Goal: Task Accomplishment & Management: Complete application form

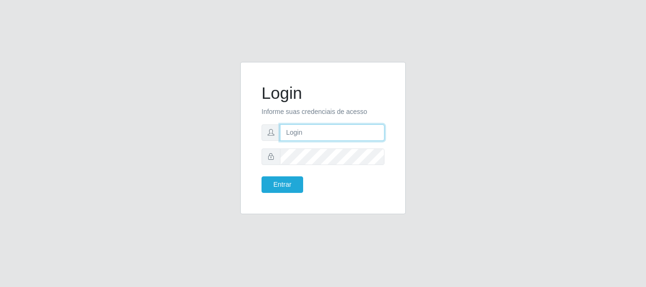
click at [317, 133] on input "text" at bounding box center [332, 132] width 105 height 17
type input "LucasBemais@B09"
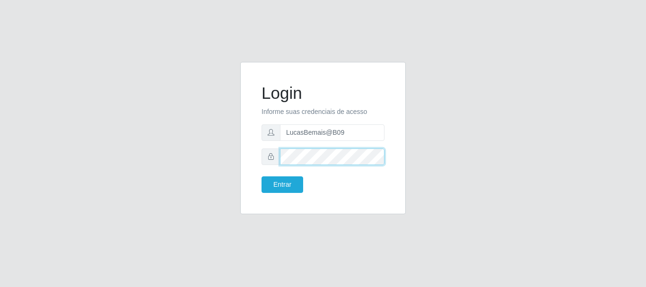
click at [262, 176] on button "Entrar" at bounding box center [283, 184] width 42 height 17
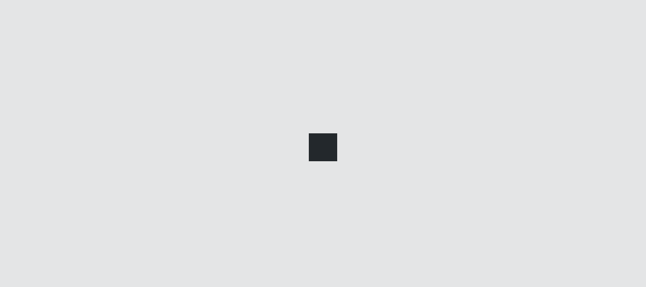
click at [278, 185] on div at bounding box center [323, 143] width 646 height 287
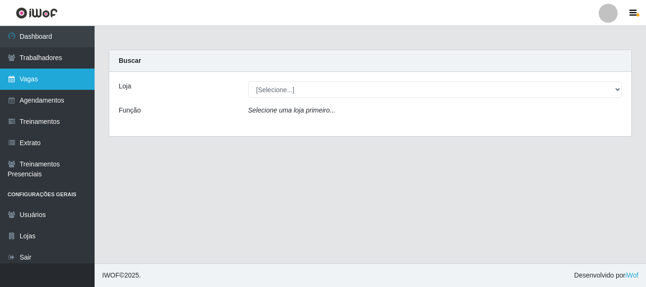
click at [36, 85] on link "Vagas" at bounding box center [47, 79] width 95 height 21
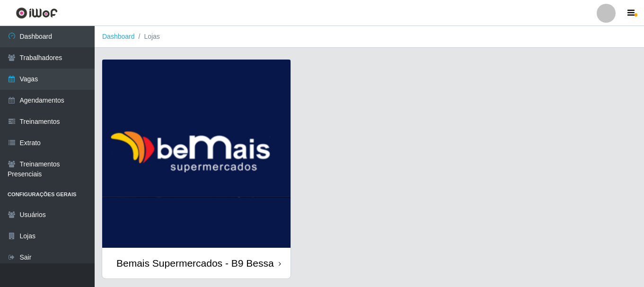
click at [140, 83] on img at bounding box center [196, 154] width 188 height 188
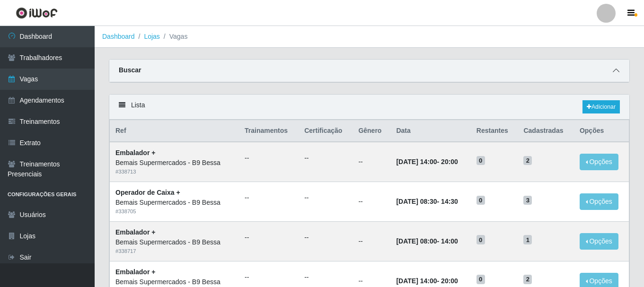
click at [614, 70] on icon at bounding box center [615, 70] width 7 height 7
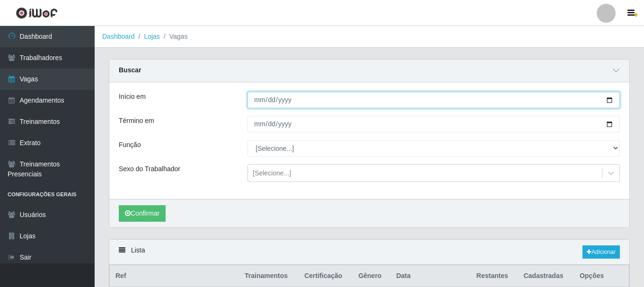
click at [612, 99] on input "Início em" at bounding box center [433, 100] width 372 height 17
type input "[DATE]"
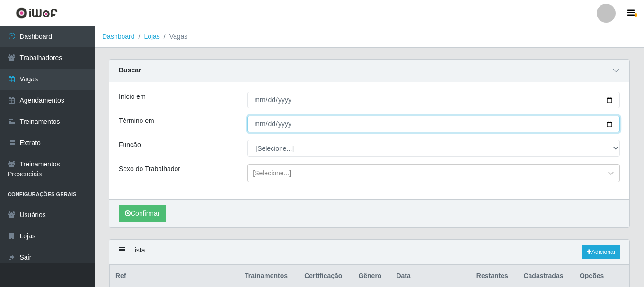
click at [607, 122] on input "Término em" at bounding box center [433, 124] width 372 height 17
type input "[DATE]"
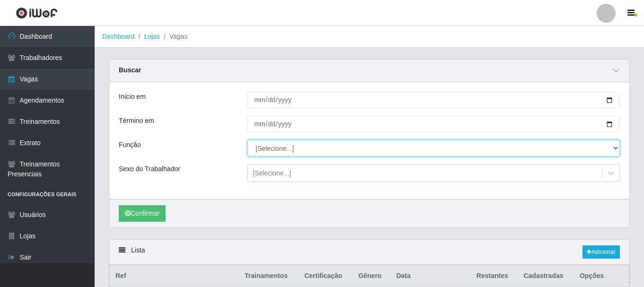
click at [272, 149] on select "[Selecione...] ASG ASG + ASG ++ Auxiliar de Estoque Auxiliar de [GEOGRAPHIC_DAT…" at bounding box center [433, 148] width 372 height 17
select select "75"
click at [247, 140] on select "[Selecione...] ASG ASG + ASG ++ Auxiliar de Estoque Auxiliar de [GEOGRAPHIC_DAT…" at bounding box center [433, 148] width 372 height 17
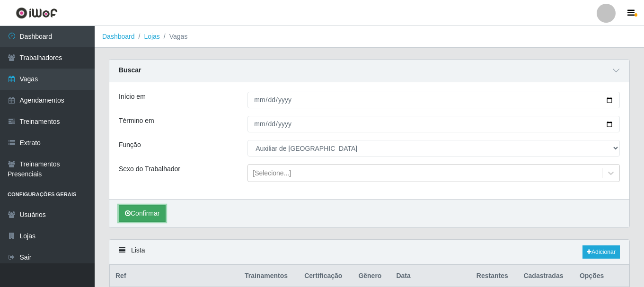
click at [144, 212] on button "Confirmar" at bounding box center [142, 213] width 47 height 17
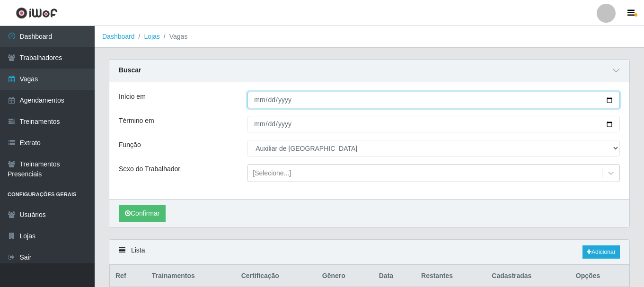
click at [609, 100] on input "[DATE]" at bounding box center [433, 100] width 372 height 17
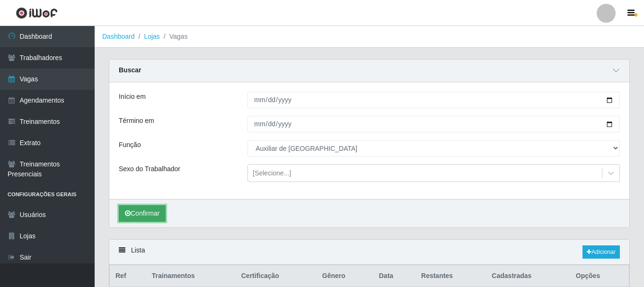
click at [140, 213] on button "Confirmar" at bounding box center [142, 213] width 47 height 17
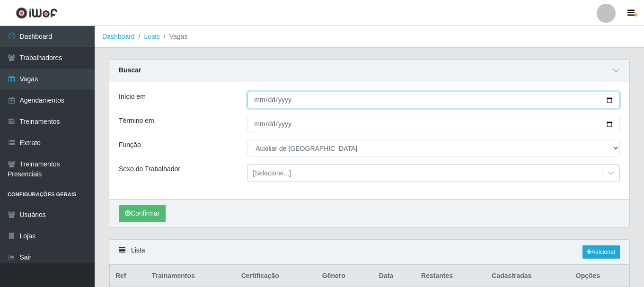
click at [607, 101] on input "[DATE]" at bounding box center [433, 100] width 372 height 17
type input "[DATE]"
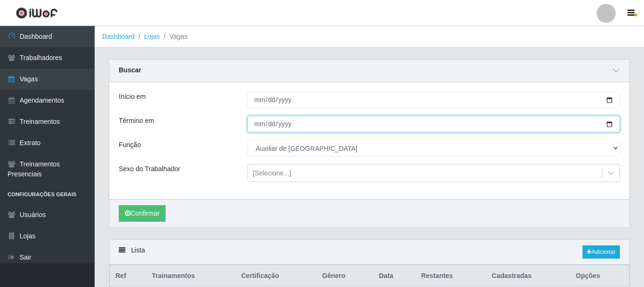
click at [609, 125] on input "[DATE]" at bounding box center [433, 124] width 372 height 17
type input "[DATE]"
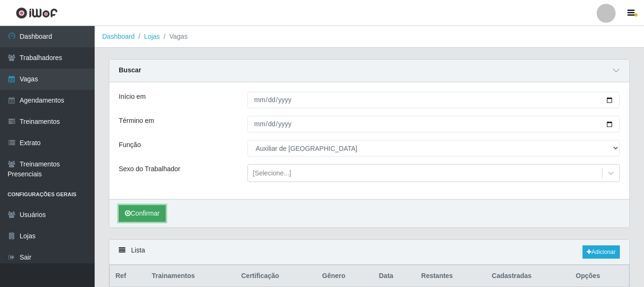
click at [151, 218] on button "Confirmar" at bounding box center [142, 213] width 47 height 17
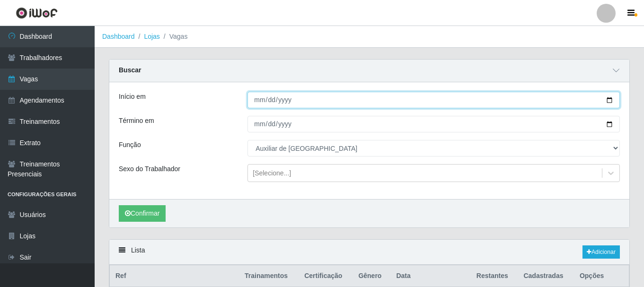
click at [608, 102] on input "[DATE]" at bounding box center [433, 100] width 372 height 17
type input "[DATE]"
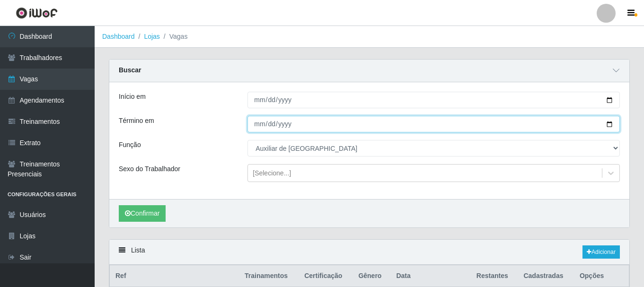
click at [606, 127] on input "[DATE]" at bounding box center [433, 124] width 372 height 17
type input "[DATE]"
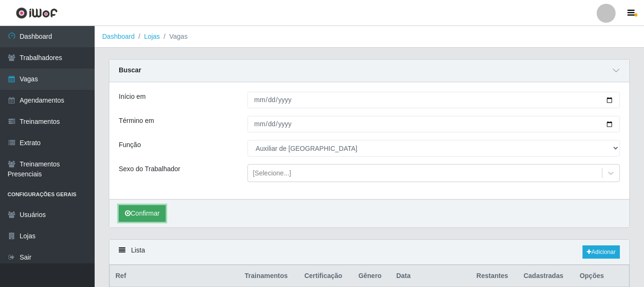
click at [134, 211] on button "Confirmar" at bounding box center [142, 213] width 47 height 17
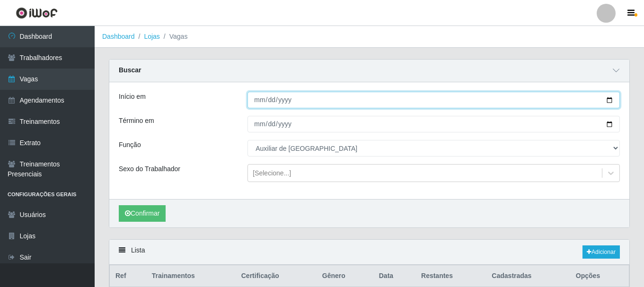
click at [615, 100] on input "[DATE]" at bounding box center [433, 100] width 372 height 17
click at [609, 99] on input "[DATE]" at bounding box center [433, 100] width 372 height 17
type input "[DATE]"
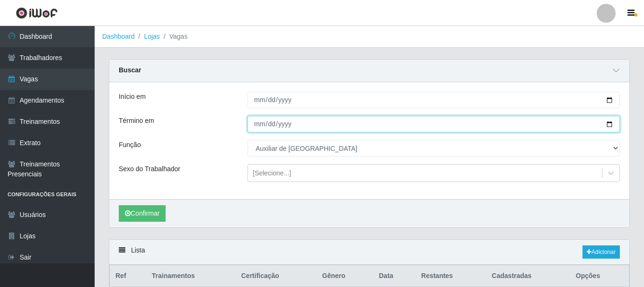
click at [612, 122] on input "[DATE]" at bounding box center [433, 124] width 372 height 17
type input "[DATE]"
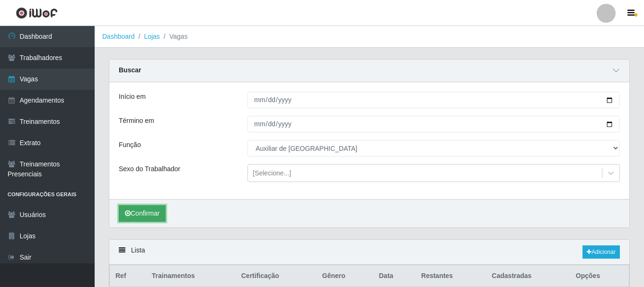
click at [133, 208] on button "Confirmar" at bounding box center [142, 213] width 47 height 17
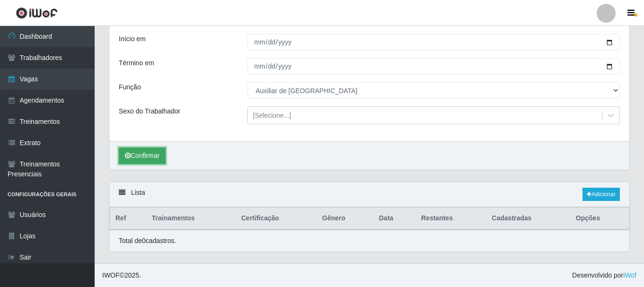
click at [144, 161] on button "Confirmar" at bounding box center [142, 156] width 47 height 17
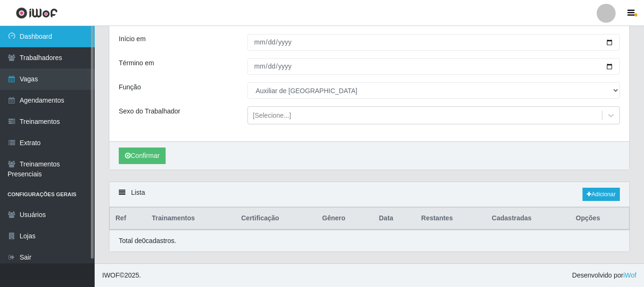
click at [58, 35] on link "Dashboard" at bounding box center [47, 36] width 95 height 21
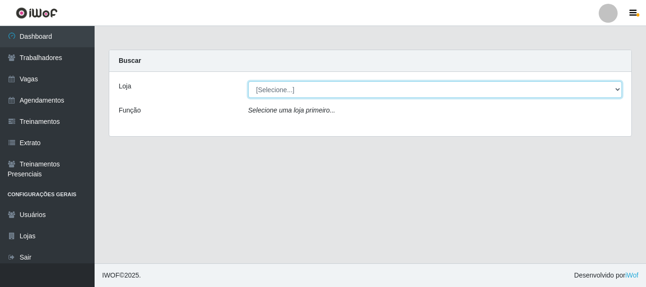
click at [385, 87] on select "[Selecione...] Bemais Supermercados - B9 Bessa" at bounding box center [435, 89] width 374 height 17
select select "410"
click at [248, 81] on select "[Selecione...] Bemais Supermercados - B9 Bessa" at bounding box center [435, 89] width 374 height 17
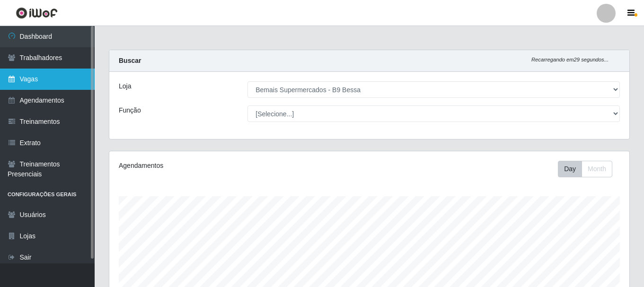
click at [46, 83] on link "Vagas" at bounding box center [47, 79] width 95 height 21
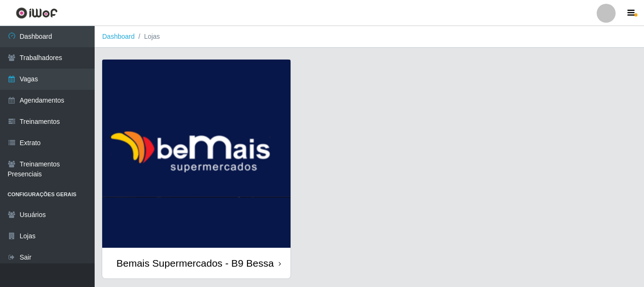
click at [220, 124] on img at bounding box center [196, 154] width 188 height 188
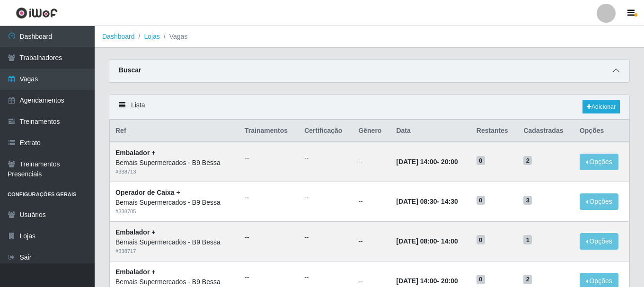
click at [614, 74] on icon at bounding box center [615, 70] width 7 height 7
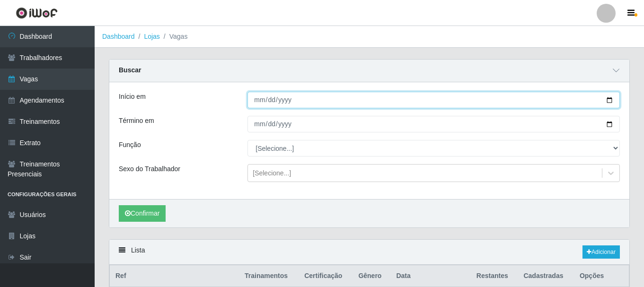
click at [607, 101] on input "Início em" at bounding box center [433, 100] width 372 height 17
type input "[DATE]"
click at [607, 102] on input "[DATE]" at bounding box center [433, 100] width 372 height 17
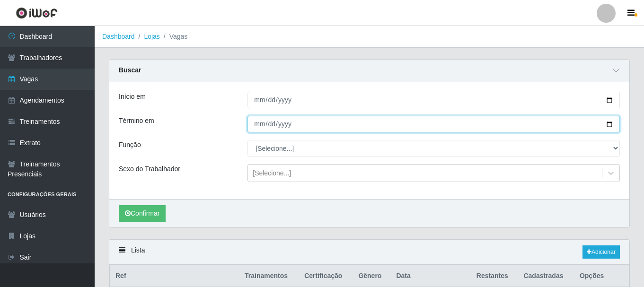
click at [607, 125] on input "Término em" at bounding box center [433, 124] width 372 height 17
type input "[DATE]"
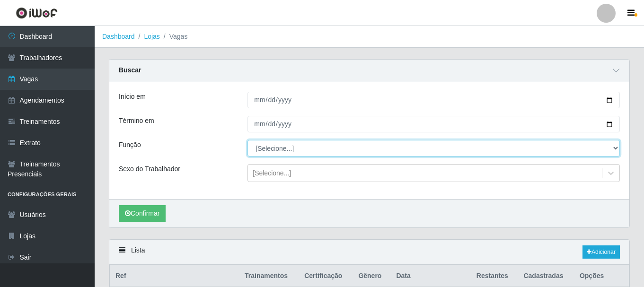
click at [280, 147] on select "[Selecione...] ASG ASG + ASG ++ Auxiliar de Estoque Auxiliar de [GEOGRAPHIC_DAT…" at bounding box center [433, 148] width 372 height 17
click at [247, 140] on select "[Selecione...] ASG ASG + ASG ++ Auxiliar de Estoque Auxiliar de [GEOGRAPHIC_DAT…" at bounding box center [433, 148] width 372 height 17
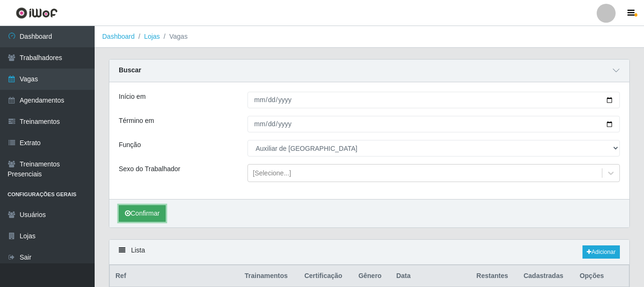
click at [148, 210] on button "Confirmar" at bounding box center [142, 213] width 47 height 17
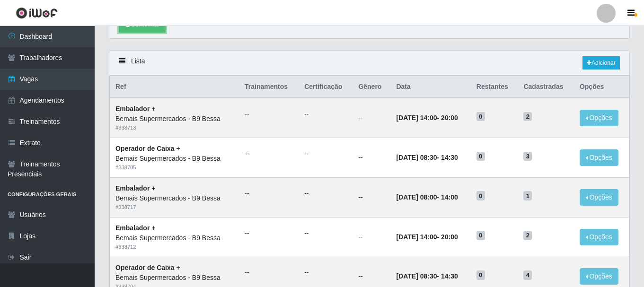
scroll to position [58, 0]
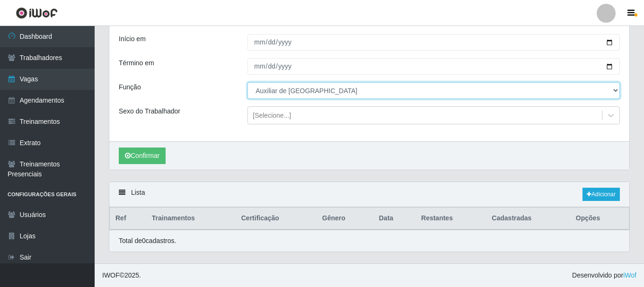
click at [297, 87] on select "[Selecione...] ASG ASG + ASG ++ Auxiliar de Estoque Auxiliar de [GEOGRAPHIC_DAT…" at bounding box center [433, 90] width 372 height 17
select select "121"
click at [247, 82] on select "[Selecione...] ASG ASG + ASG ++ Auxiliar de Estoque Auxiliar de [GEOGRAPHIC_DAT…" at bounding box center [433, 90] width 372 height 17
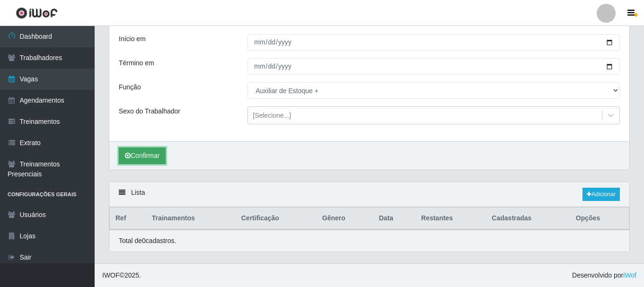
click at [152, 157] on button "Confirmar" at bounding box center [142, 156] width 47 height 17
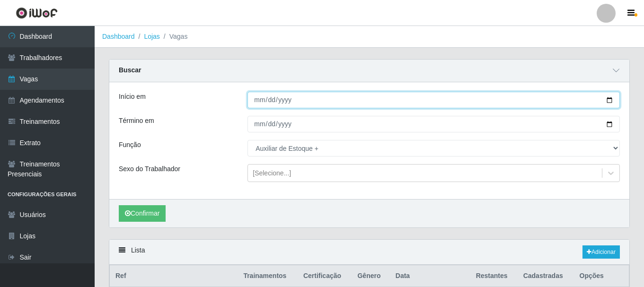
click at [608, 104] on input "[DATE]" at bounding box center [433, 100] width 372 height 17
type input "[DATE]"
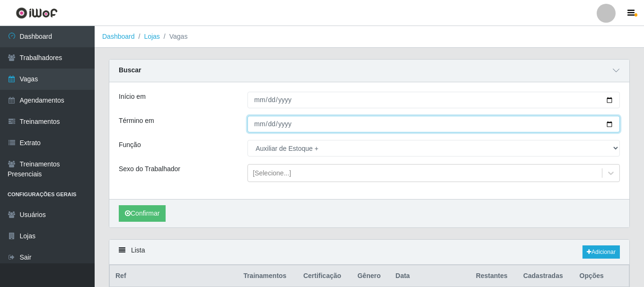
click at [607, 127] on input "[DATE]" at bounding box center [433, 124] width 372 height 17
type input "[DATE]"
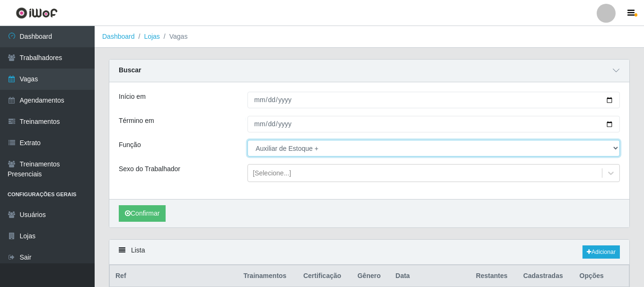
click at [291, 155] on select "[Selecione...] ASG ASG + ASG ++ Auxiliar de Estoque Auxiliar de [GEOGRAPHIC_DAT…" at bounding box center [433, 148] width 372 height 17
select select "75"
click at [247, 140] on select "[Selecione...] ASG ASG + ASG ++ Auxiliar de Estoque Auxiliar de [GEOGRAPHIC_DAT…" at bounding box center [433, 148] width 372 height 17
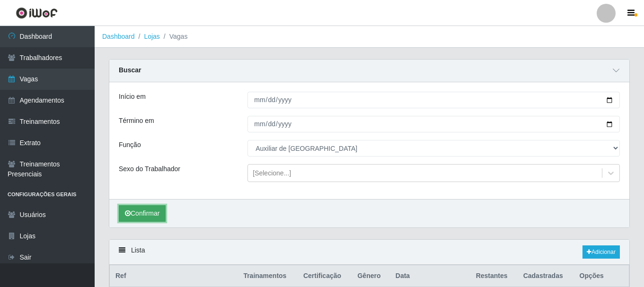
click at [153, 209] on button "Confirmar" at bounding box center [142, 213] width 47 height 17
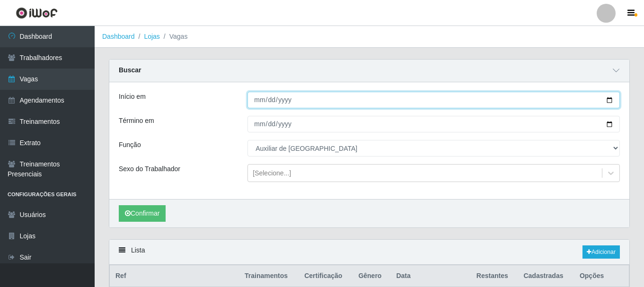
click at [610, 95] on input "[DATE]" at bounding box center [433, 100] width 372 height 17
click at [610, 99] on input "[DATE]" at bounding box center [433, 100] width 372 height 17
type input "[DATE]"
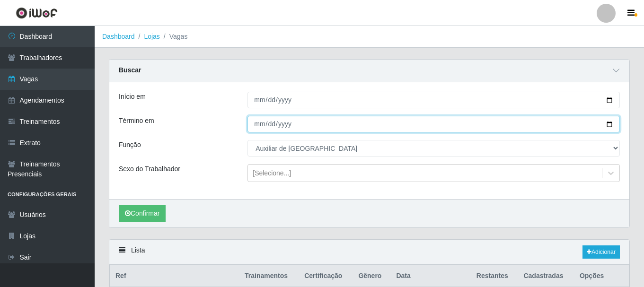
click at [614, 123] on input "[DATE]" at bounding box center [433, 124] width 372 height 17
click at [605, 125] on input "[DATE]" at bounding box center [433, 124] width 372 height 17
type input "[DATE]"
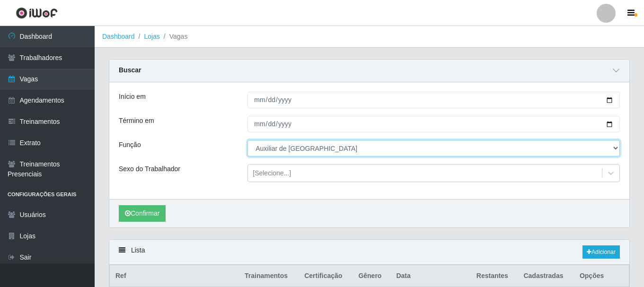
click at [322, 149] on select "[Selecione...] ASG ASG + ASG ++ Auxiliar de Estoque Auxiliar de [GEOGRAPHIC_DAT…" at bounding box center [433, 148] width 372 height 17
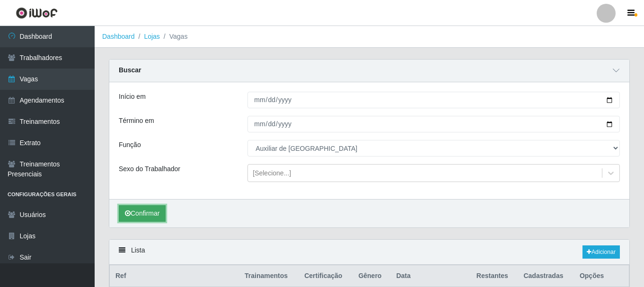
click at [141, 213] on button "Confirmar" at bounding box center [142, 213] width 47 height 17
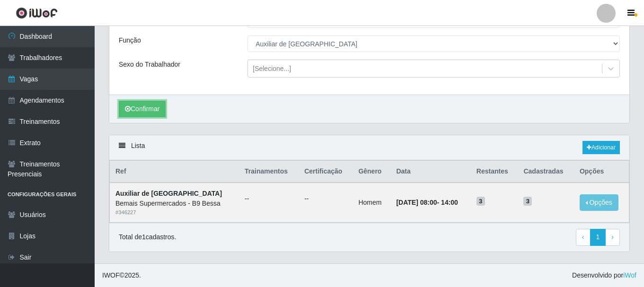
scroll to position [58, 0]
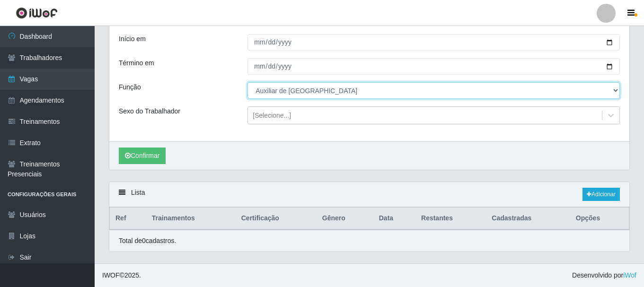
click at [360, 95] on select "[Selecione...] ASG ASG + ASG ++ Auxiliar de Estoque Auxiliar de [GEOGRAPHIC_DAT…" at bounding box center [433, 90] width 372 height 17
select select "121"
click at [247, 82] on select "[Selecione...] ASG ASG + ASG ++ Auxiliar de Estoque Auxiliar de [GEOGRAPHIC_DAT…" at bounding box center [433, 90] width 372 height 17
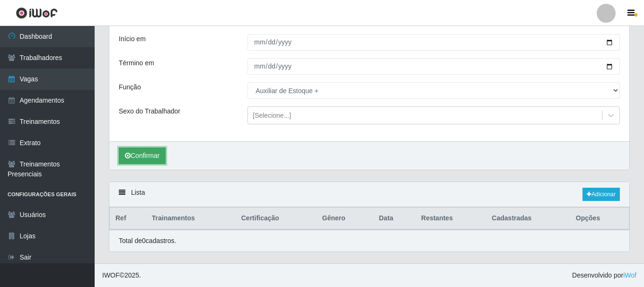
click at [149, 156] on button "Confirmar" at bounding box center [142, 156] width 47 height 17
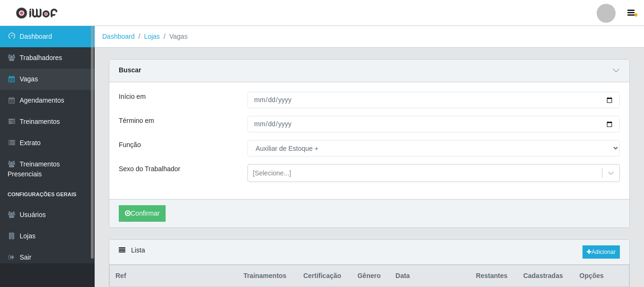
click at [37, 39] on link "Dashboard" at bounding box center [47, 36] width 95 height 21
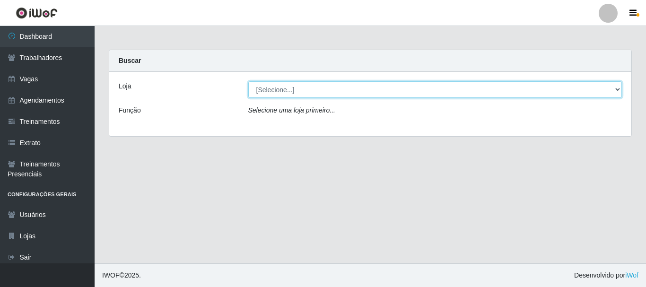
click at [349, 87] on select "[Selecione...] Bemais Supermercados - B9 Bessa" at bounding box center [435, 89] width 374 height 17
select select "410"
click at [248, 81] on select "[Selecione...] Bemais Supermercados - B9 Bessa" at bounding box center [435, 89] width 374 height 17
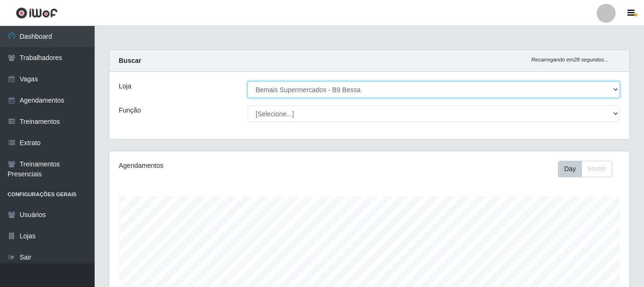
scroll to position [173, 0]
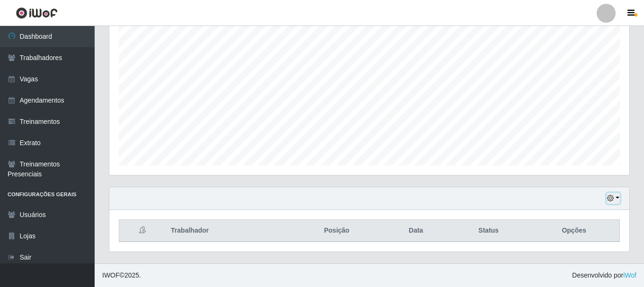
click at [612, 197] on icon "button" at bounding box center [610, 198] width 7 height 7
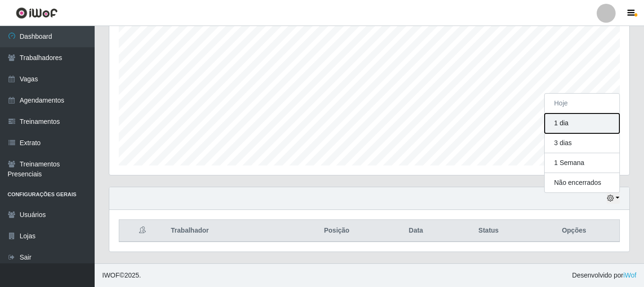
click at [592, 123] on button "1 dia" at bounding box center [581, 124] width 75 height 20
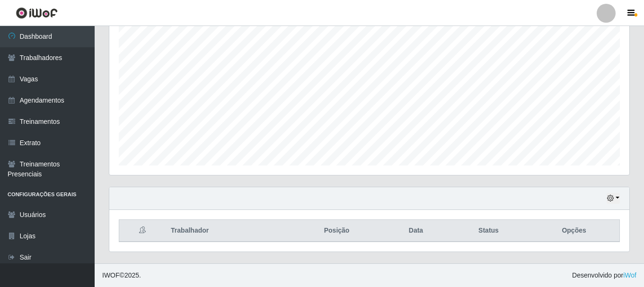
scroll to position [0, 0]
